Goal: Transaction & Acquisition: Book appointment/travel/reservation

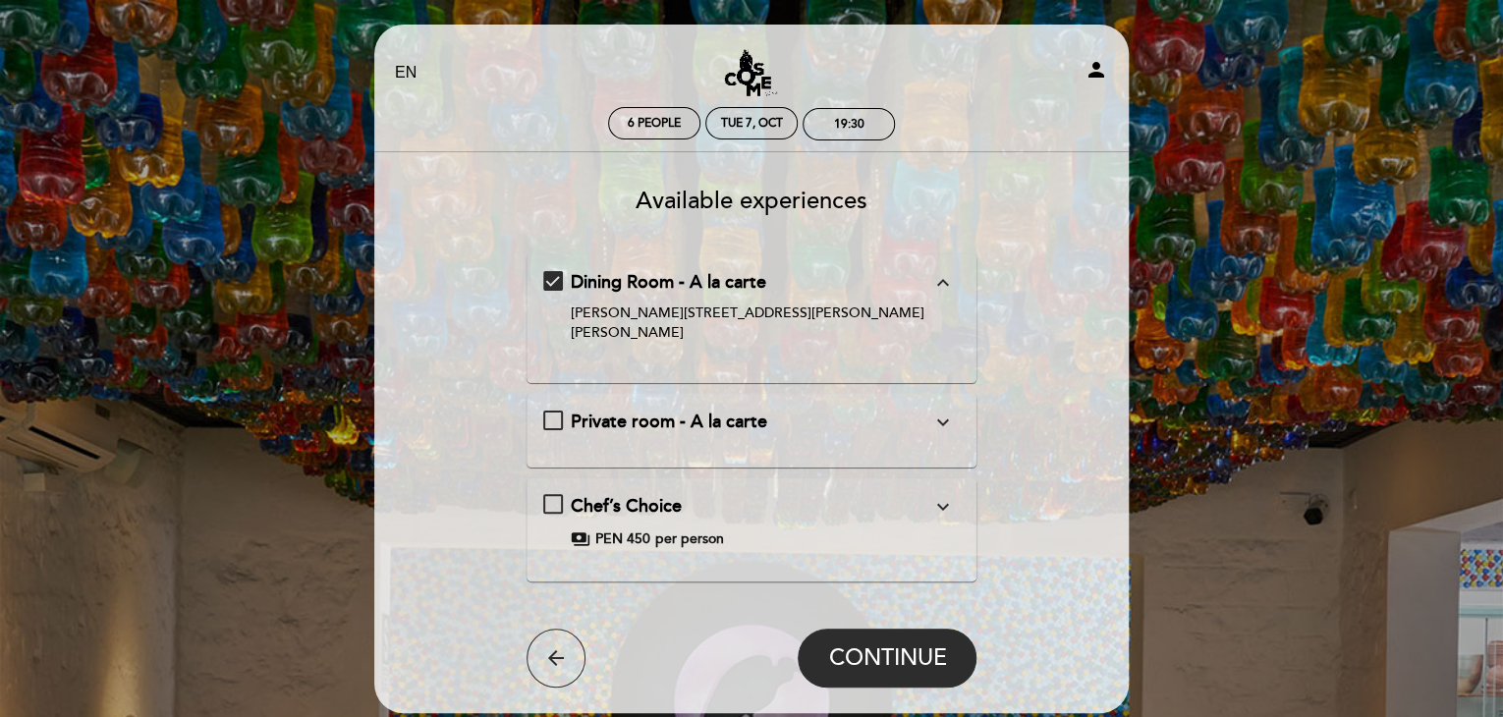
click at [547, 494] on div "Chef’s Choice expand_more The chef's choice is a tour of our menu, selecting [P…" at bounding box center [751, 521] width 417 height 55
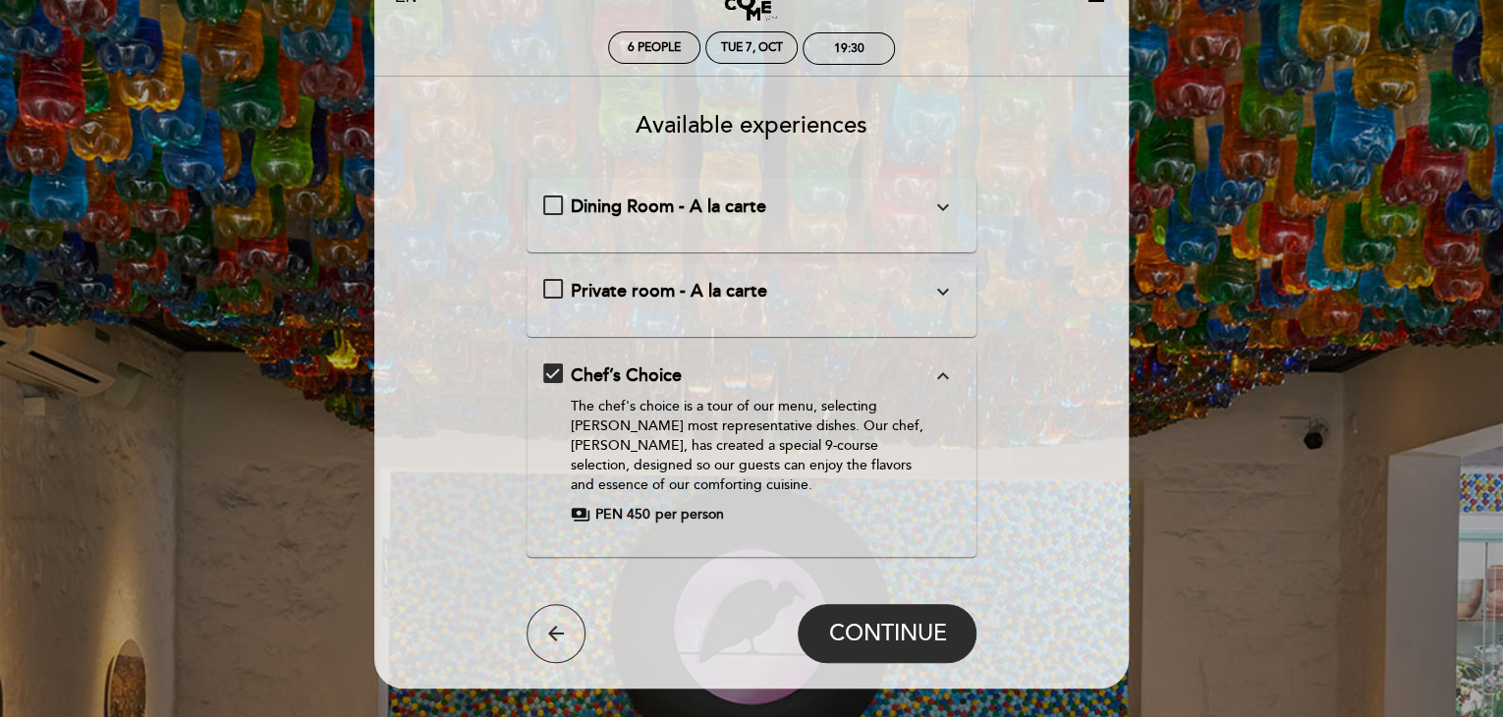
scroll to position [196, 0]
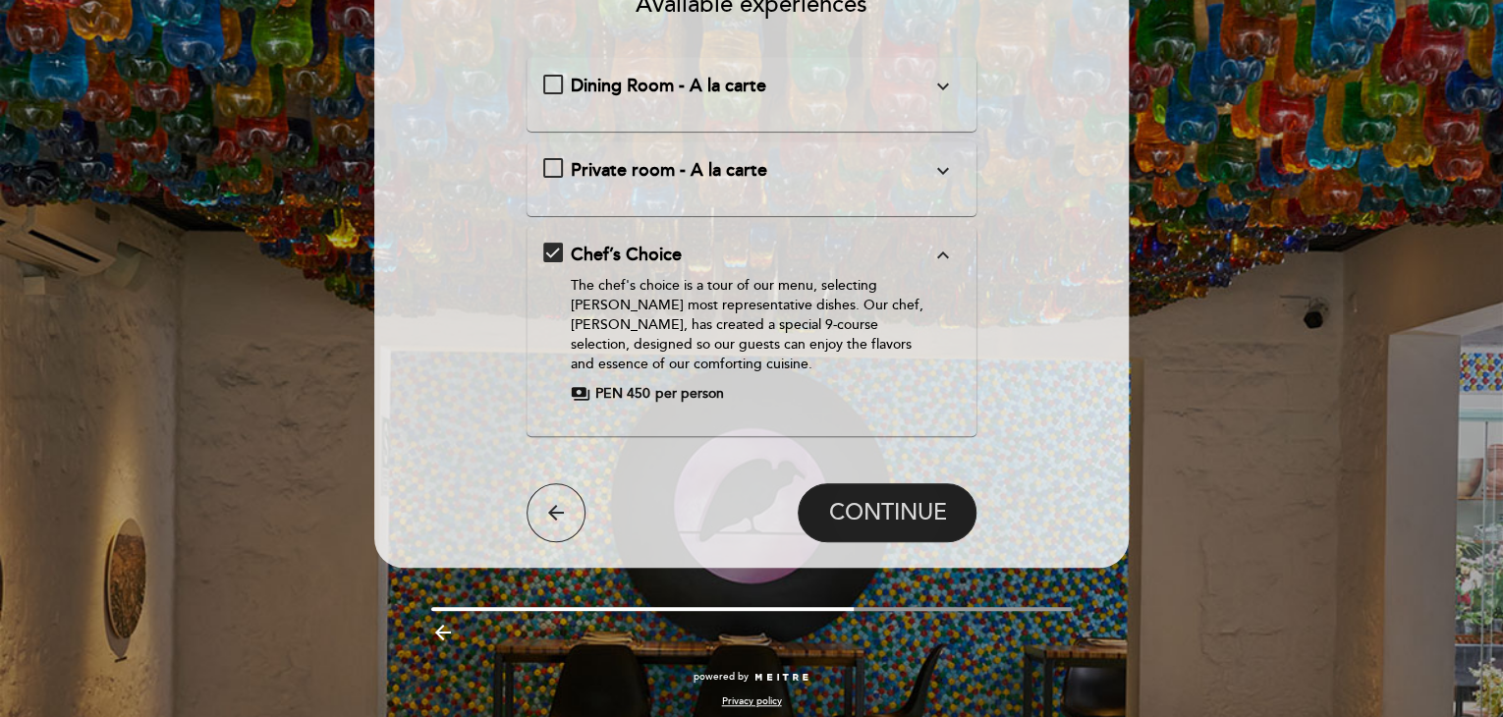
click at [898, 508] on span "CONTINUE" at bounding box center [887, 512] width 118 height 27
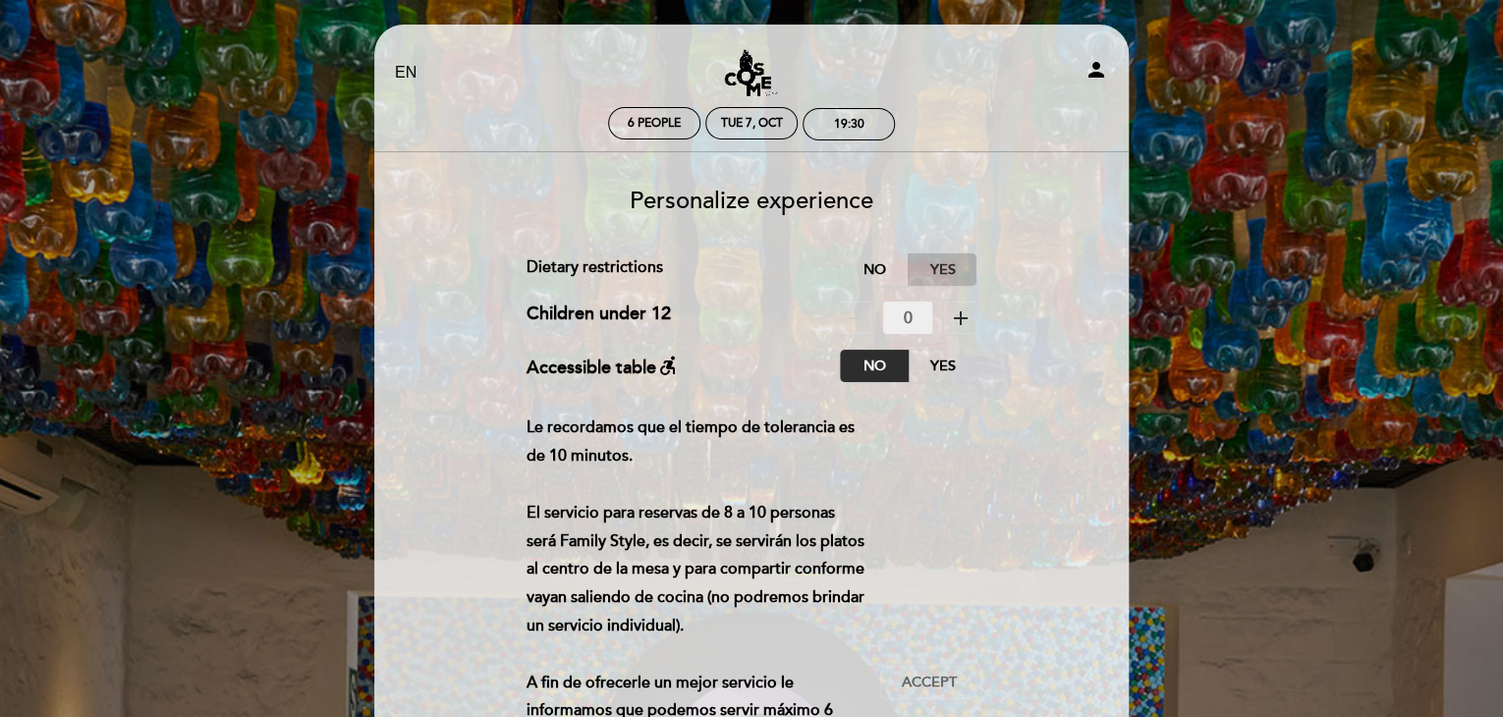
click at [951, 272] on label "Yes" at bounding box center [941, 269] width 69 height 32
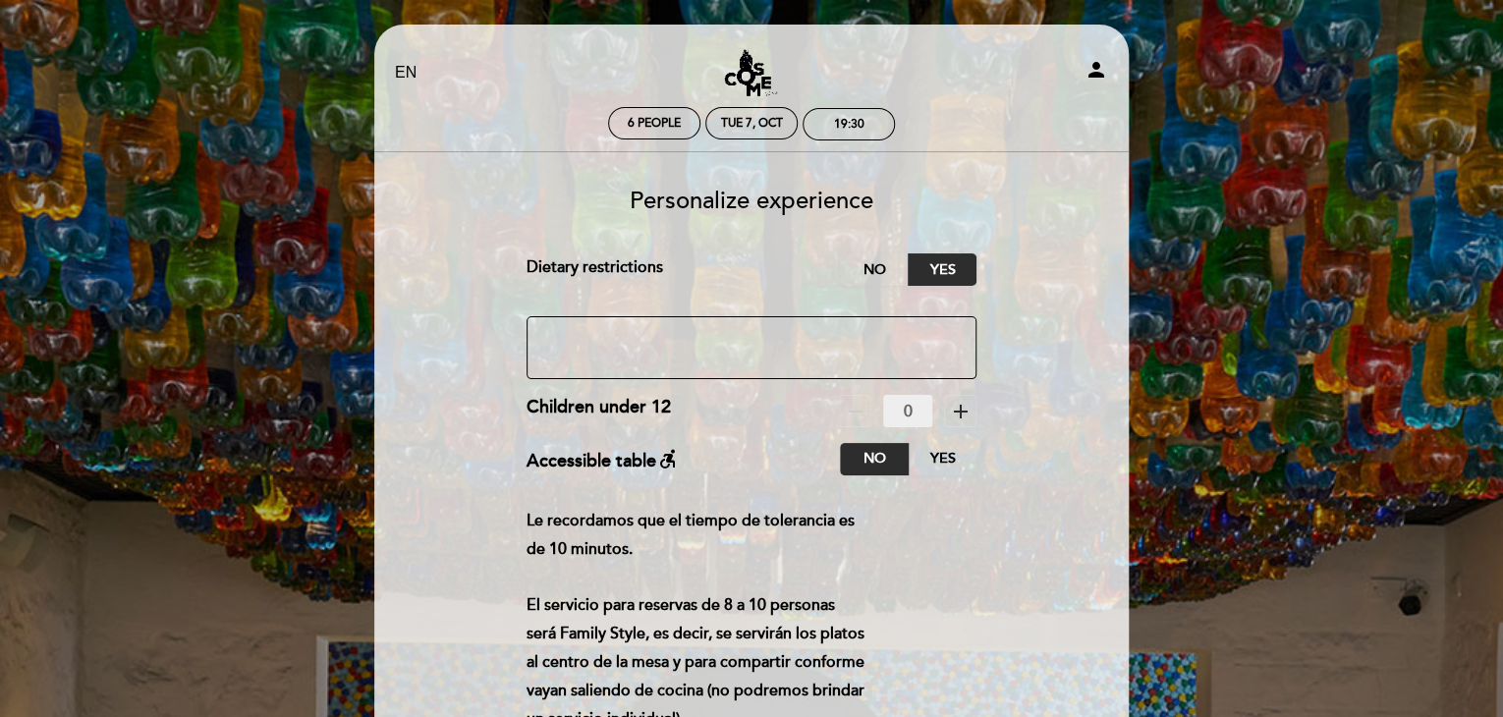
click at [401, 76] on select "EN ES PT" at bounding box center [406, 73] width 23 height 23
click at [395, 62] on select "EN ES PT" at bounding box center [406, 73] width 23 height 23
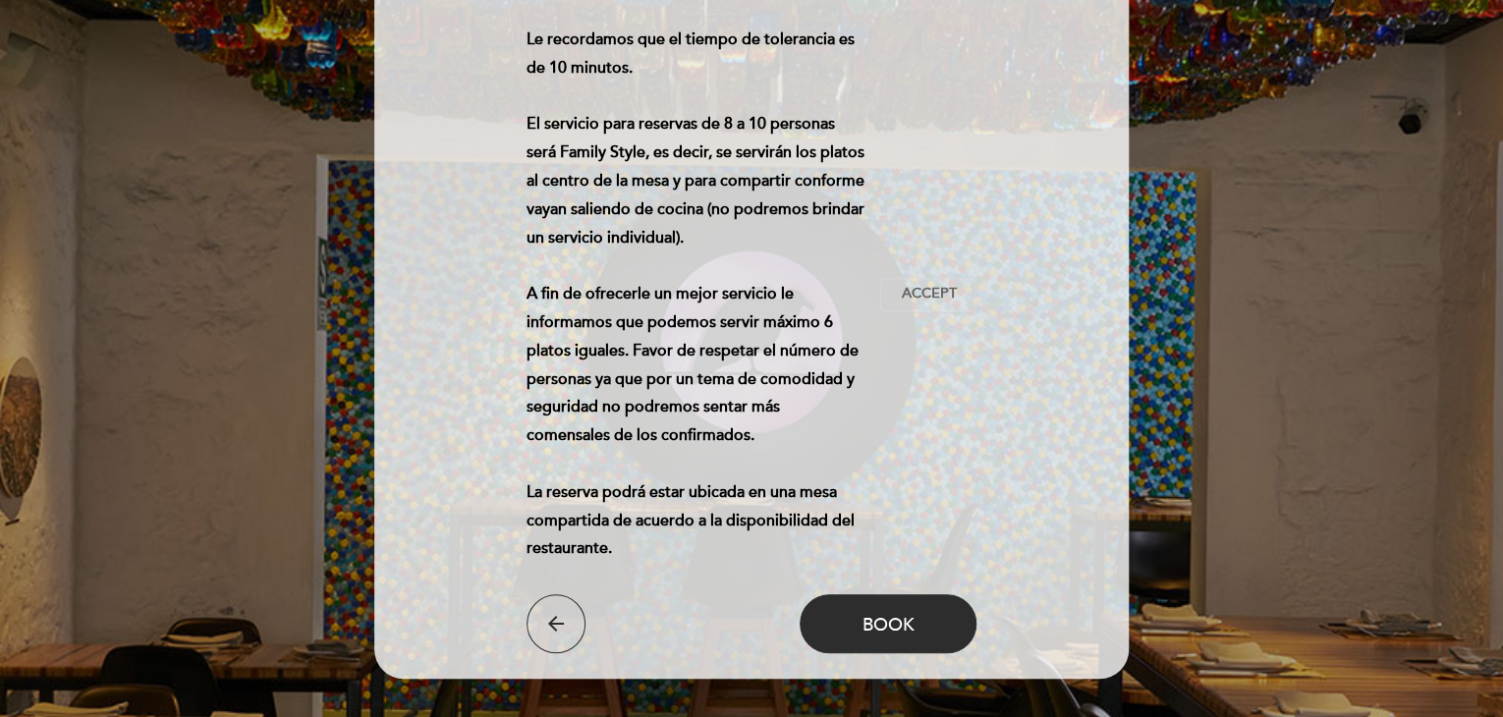
scroll to position [491, 0]
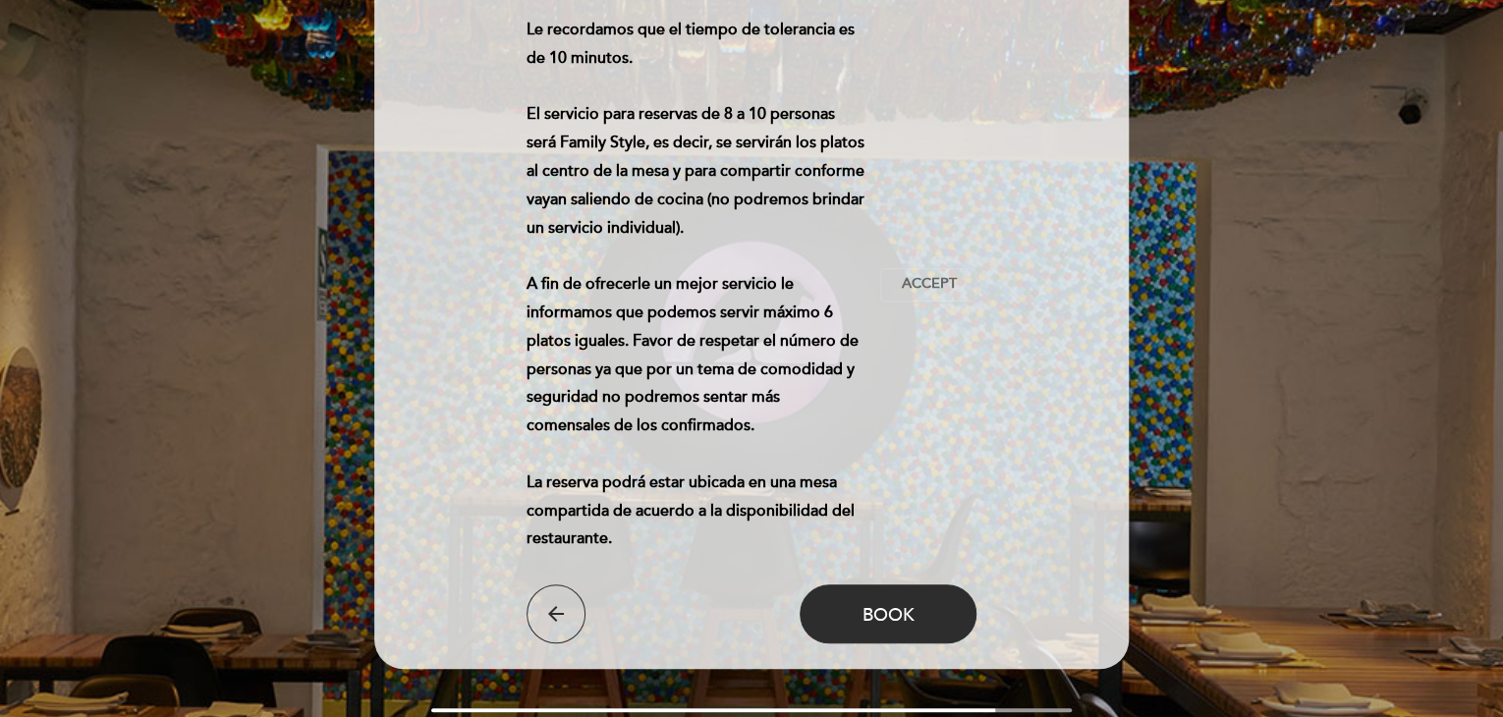
drag, startPoint x: 633, startPoint y: 548, endPoint x: 583, endPoint y: 280, distance: 272.7
click at [583, 280] on div "Le recordamos que el tiempo de tolerancia es de 10 minutos. El servicio para re…" at bounding box center [703, 284] width 355 height 537
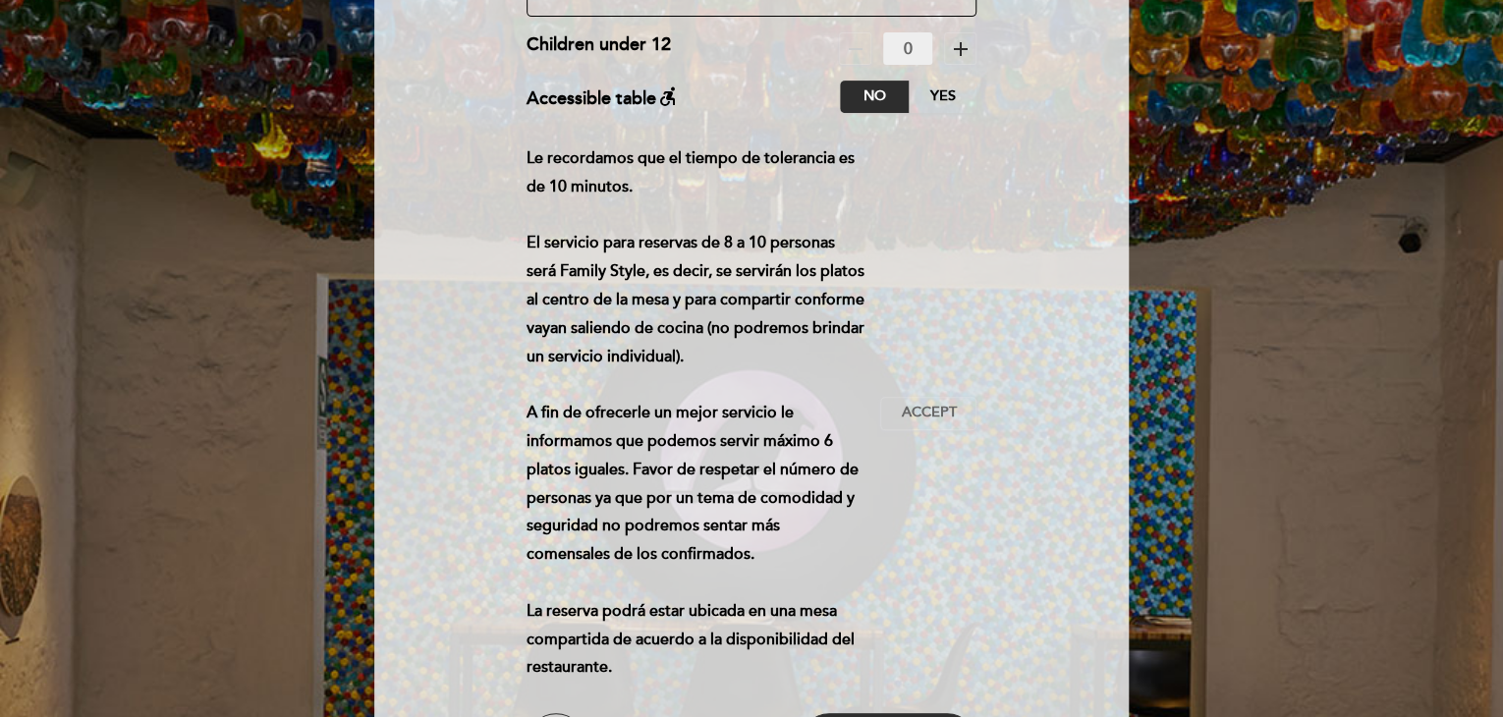
scroll to position [196, 0]
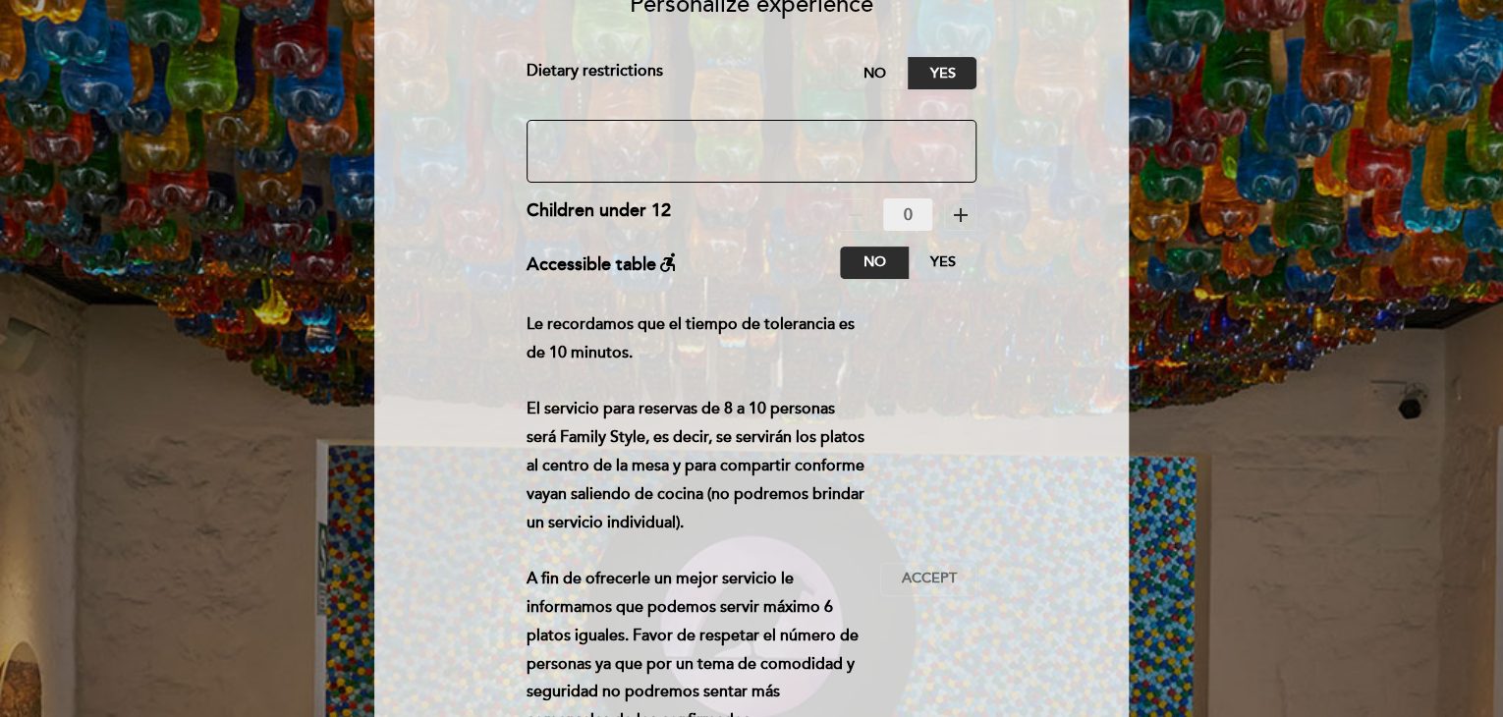
drag, startPoint x: 541, startPoint y: 327, endPoint x: 821, endPoint y: 531, distance: 346.5
click at [821, 532] on div "Le recordamos que el tiempo de tolerancia es de 10 minutos. El servicio para re…" at bounding box center [703, 578] width 355 height 537
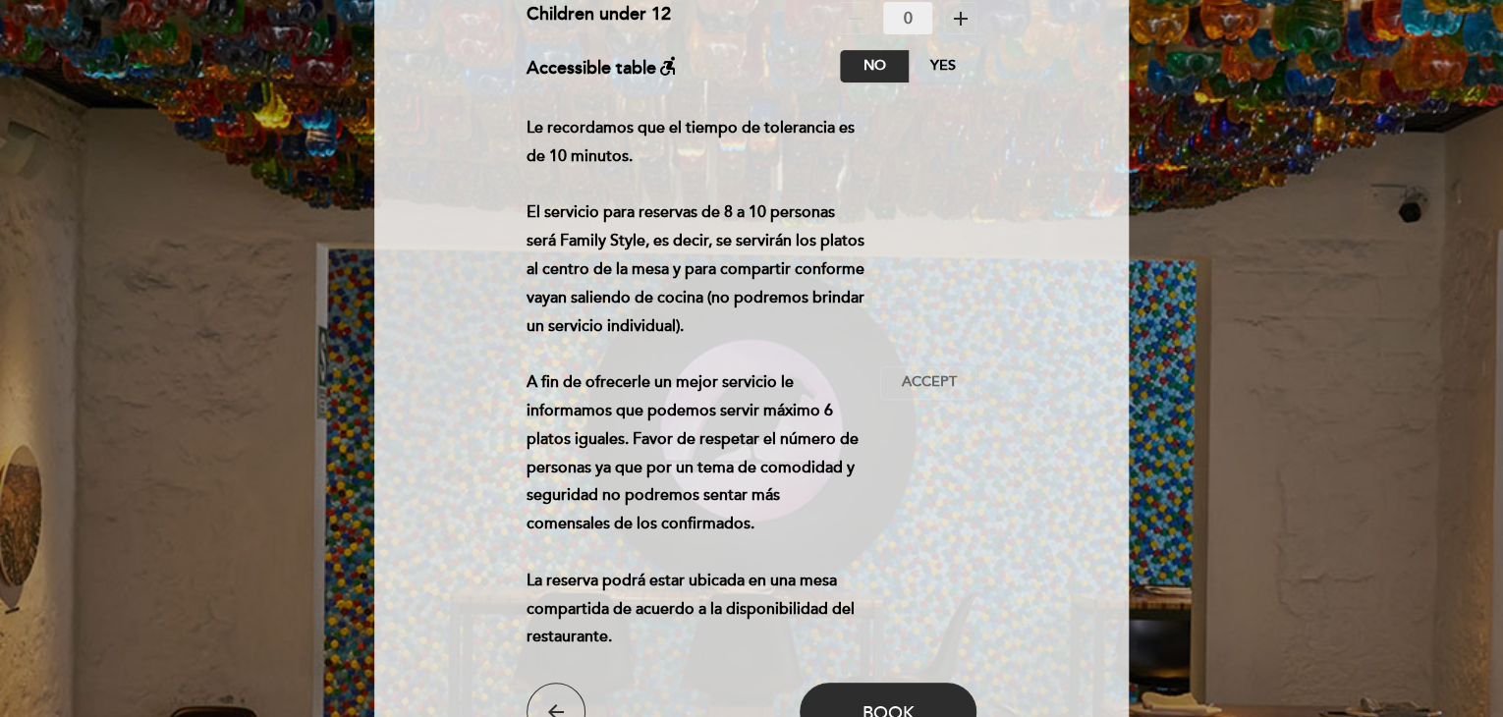
scroll to position [0, 0]
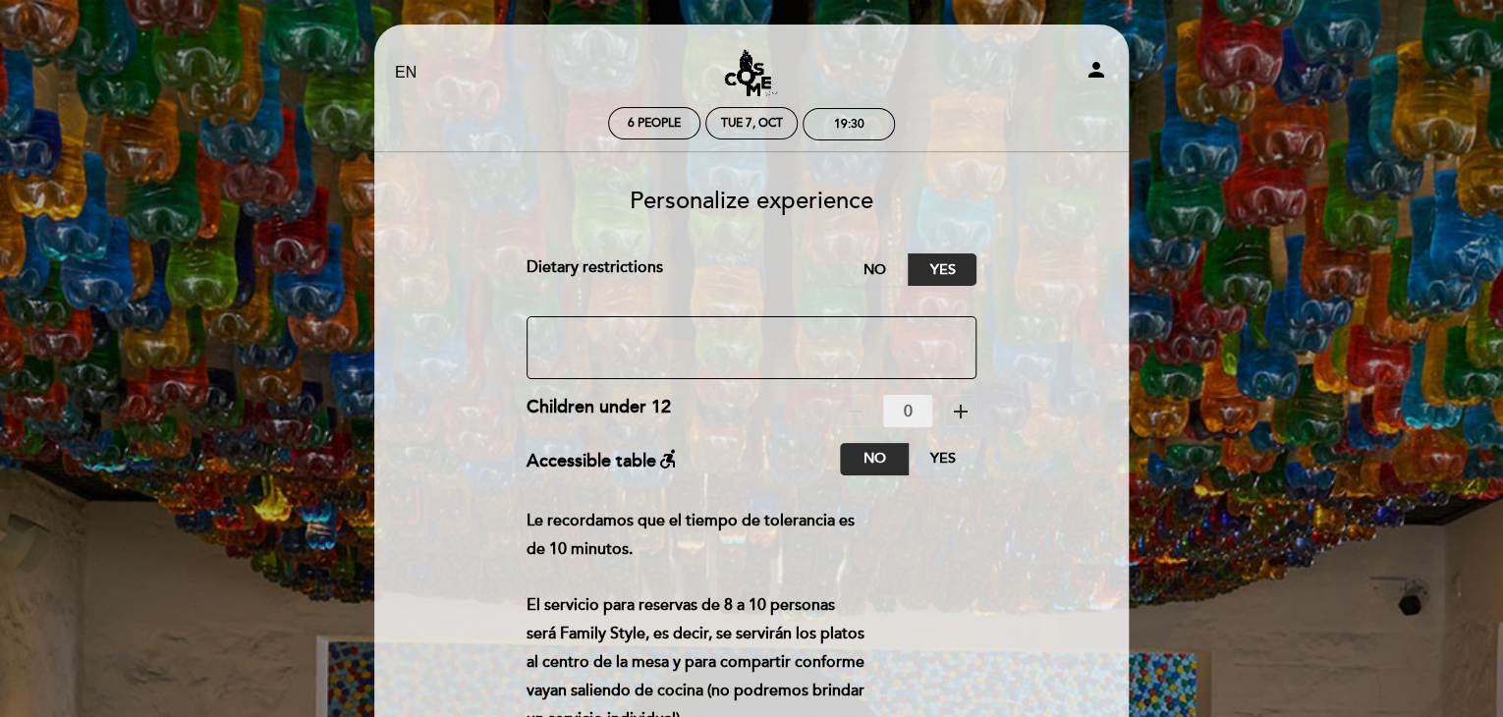
click at [605, 355] on textarea at bounding box center [751, 347] width 451 height 63
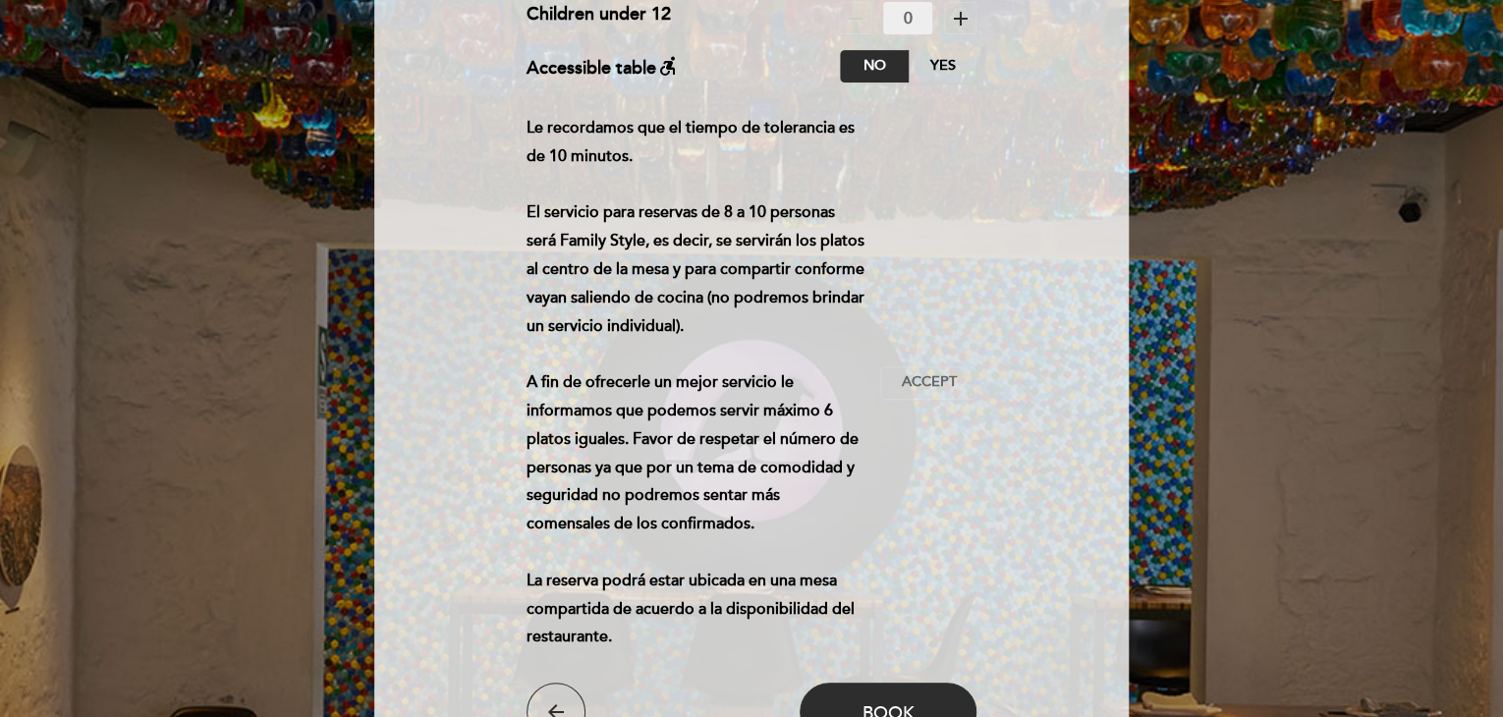
scroll to position [491, 0]
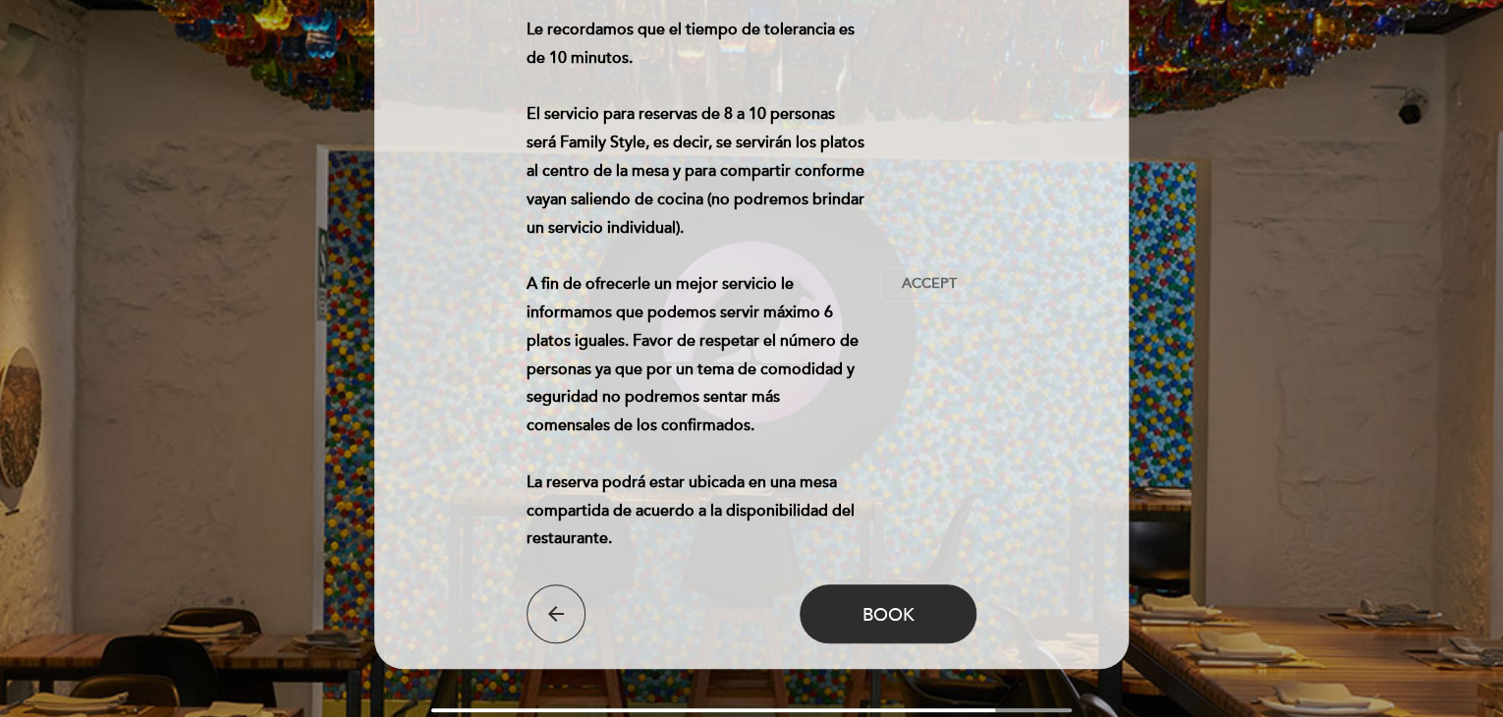
drag, startPoint x: 680, startPoint y: 551, endPoint x: 559, endPoint y: 261, distance: 313.9
click at [565, 377] on div "Le recordamos que el tiempo de tolerancia es de 10 minutos. El servicio para re…" at bounding box center [703, 284] width 355 height 537
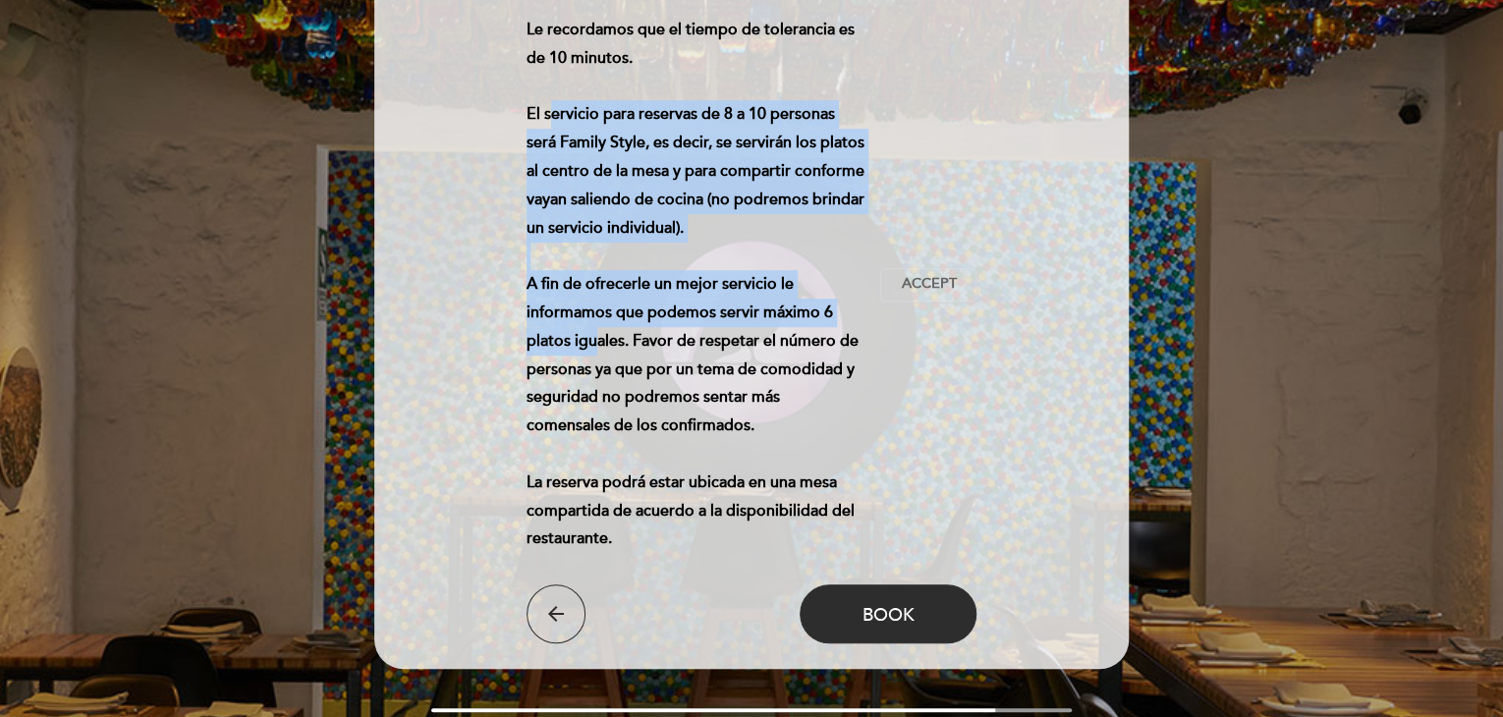
drag, startPoint x: 544, startPoint y: 117, endPoint x: 586, endPoint y: 347, distance: 233.6
click at [586, 347] on div "Le recordamos que el tiempo de tolerancia es de 10 minutos. El servicio para re…" at bounding box center [703, 284] width 355 height 537
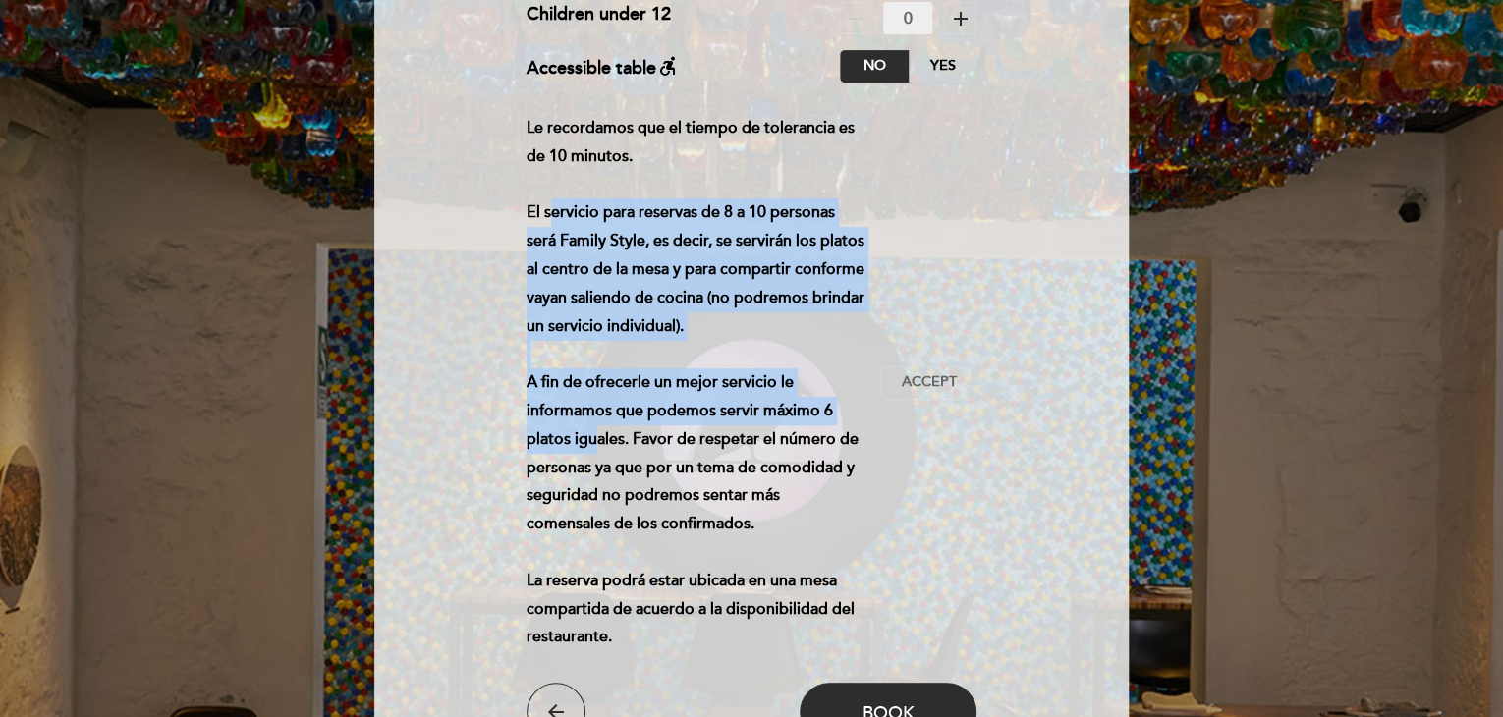
scroll to position [393, 0]
